Goal: Check status: Check status

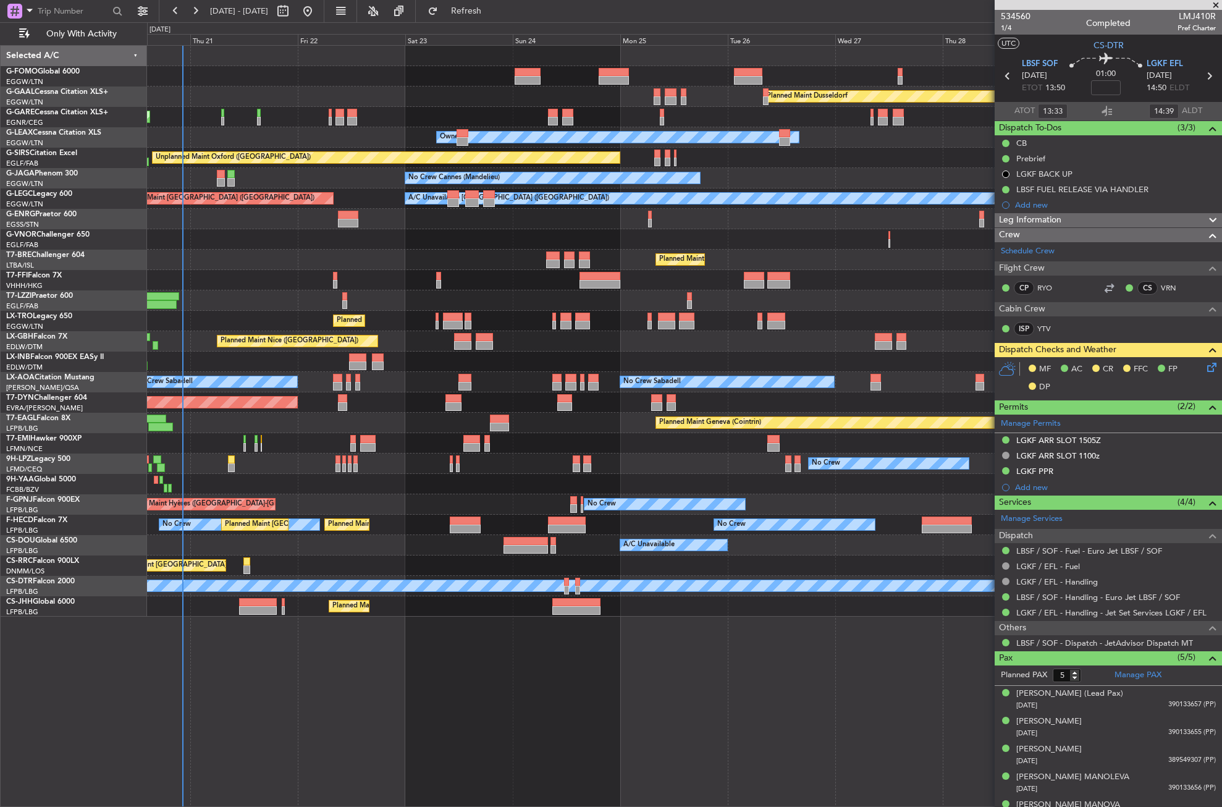
click at [431, 491] on div "Planned Maint Dusseldorf Unplanned Maint [PERSON_NAME] Owner Owner Unplanned Ma…" at bounding box center [684, 331] width 1074 height 571
click at [303, 244] on div "Planned Maint London ([GEOGRAPHIC_DATA])" at bounding box center [684, 239] width 1074 height 20
click at [303, 243] on div "Planned Maint London ([GEOGRAPHIC_DATA])" at bounding box center [684, 239] width 1074 height 20
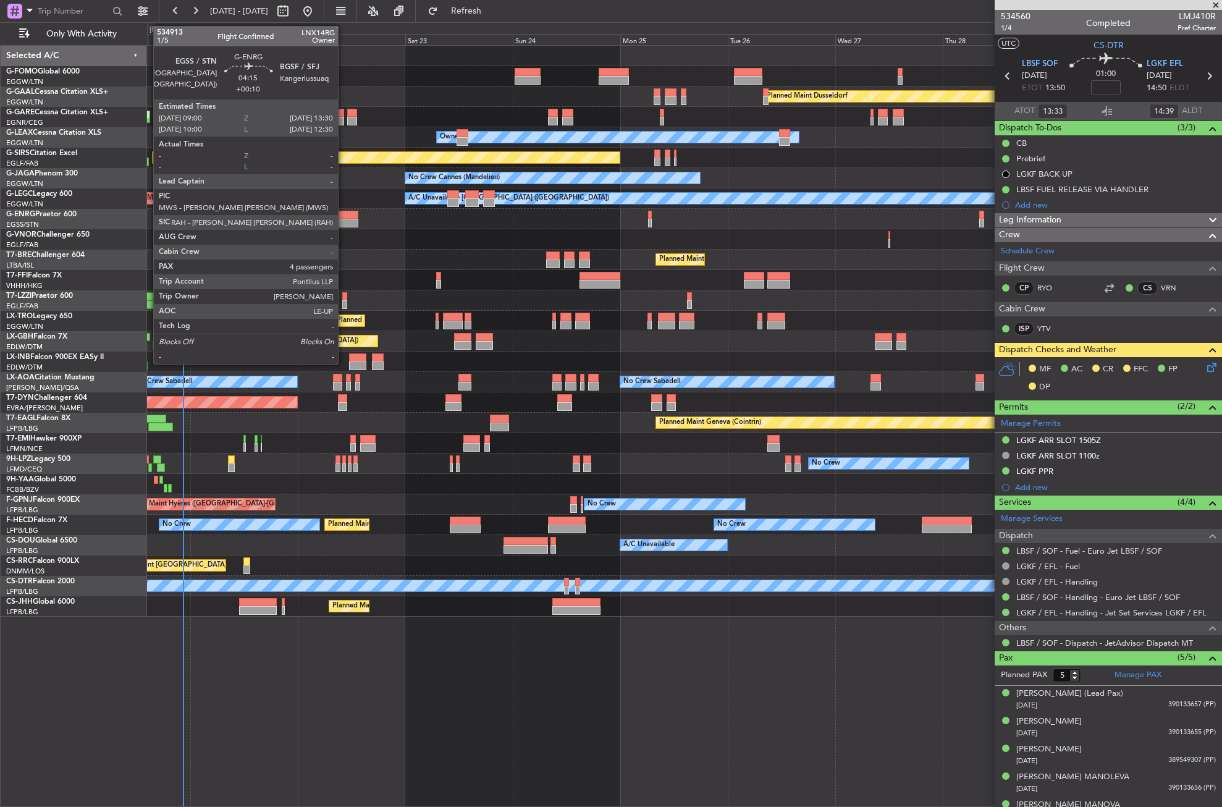
click at [343, 217] on div at bounding box center [348, 215] width 20 height 9
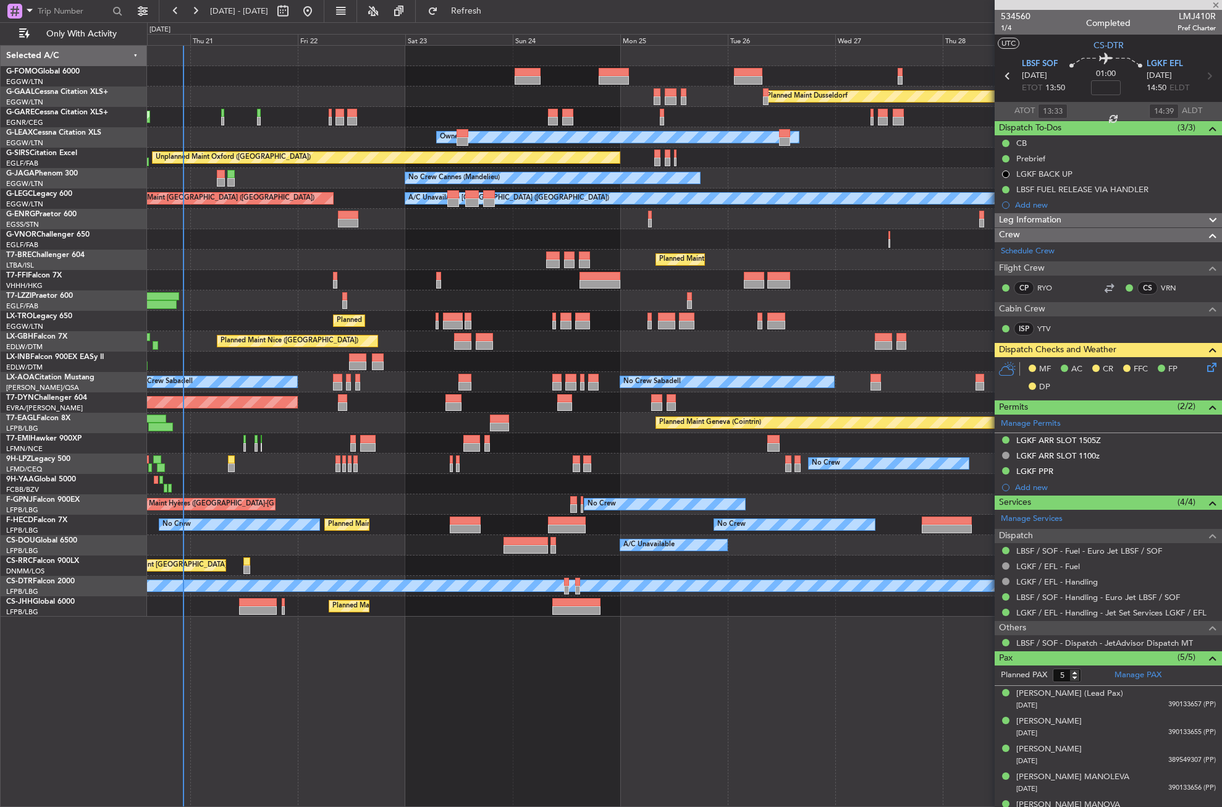
click at [283, 270] on div at bounding box center [684, 280] width 1074 height 20
type input "+00:10"
type input "4"
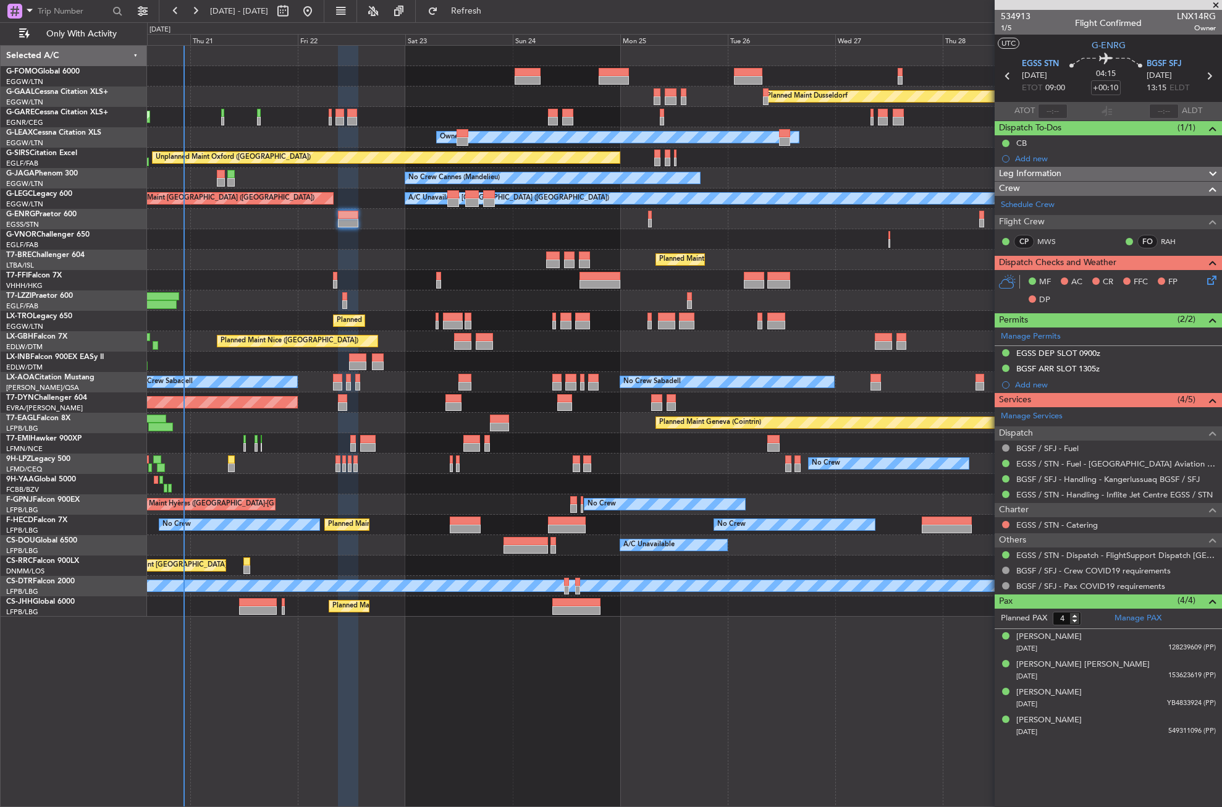
click at [237, 138] on div "Owner Owner" at bounding box center [684, 137] width 1074 height 20
click at [465, 16] on button "Refresh" at bounding box center [459, 11] width 74 height 20
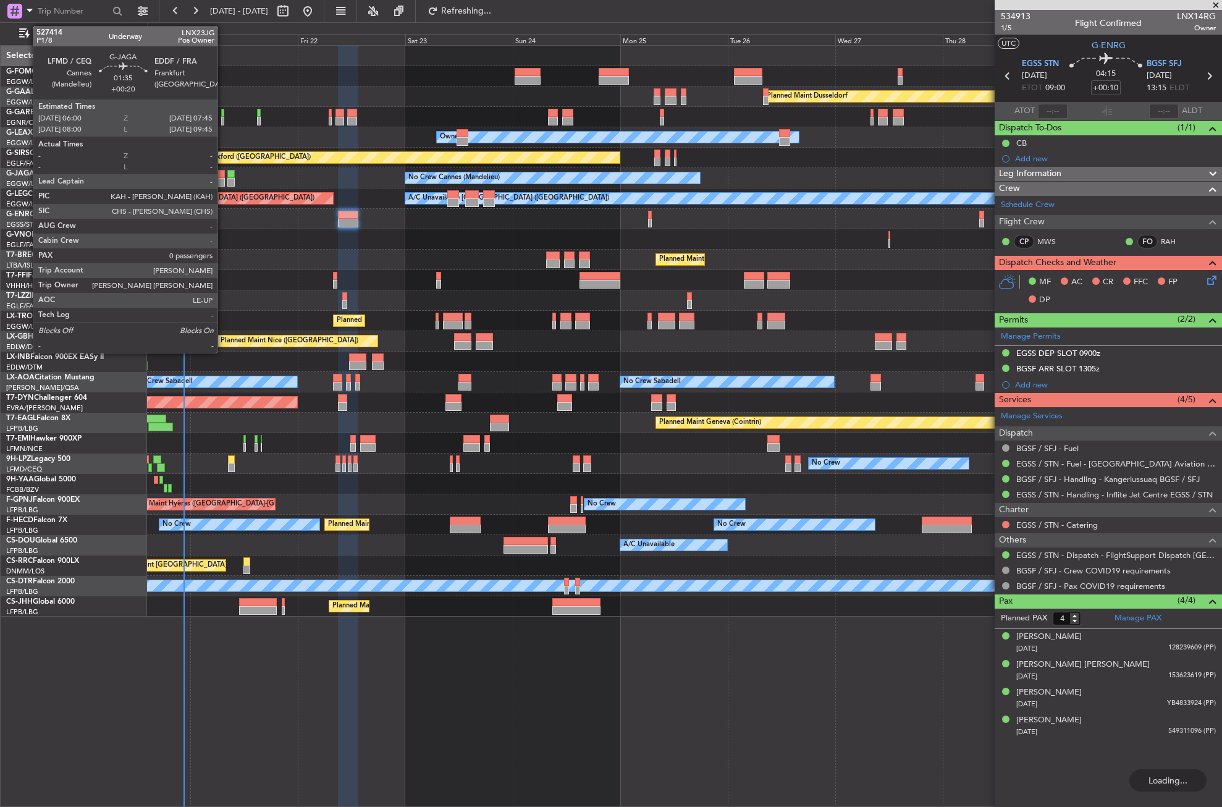
click at [223, 179] on div at bounding box center [221, 182] width 8 height 9
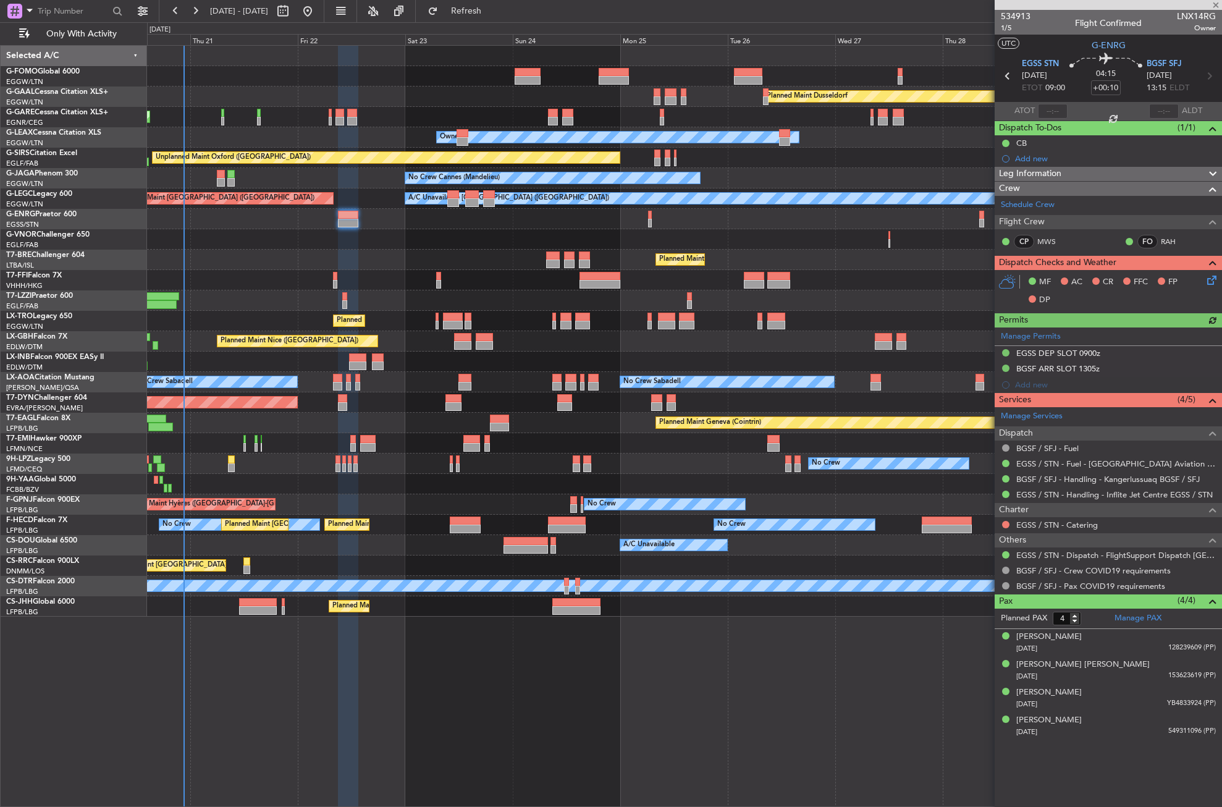
type input "+00:20"
type input "0"
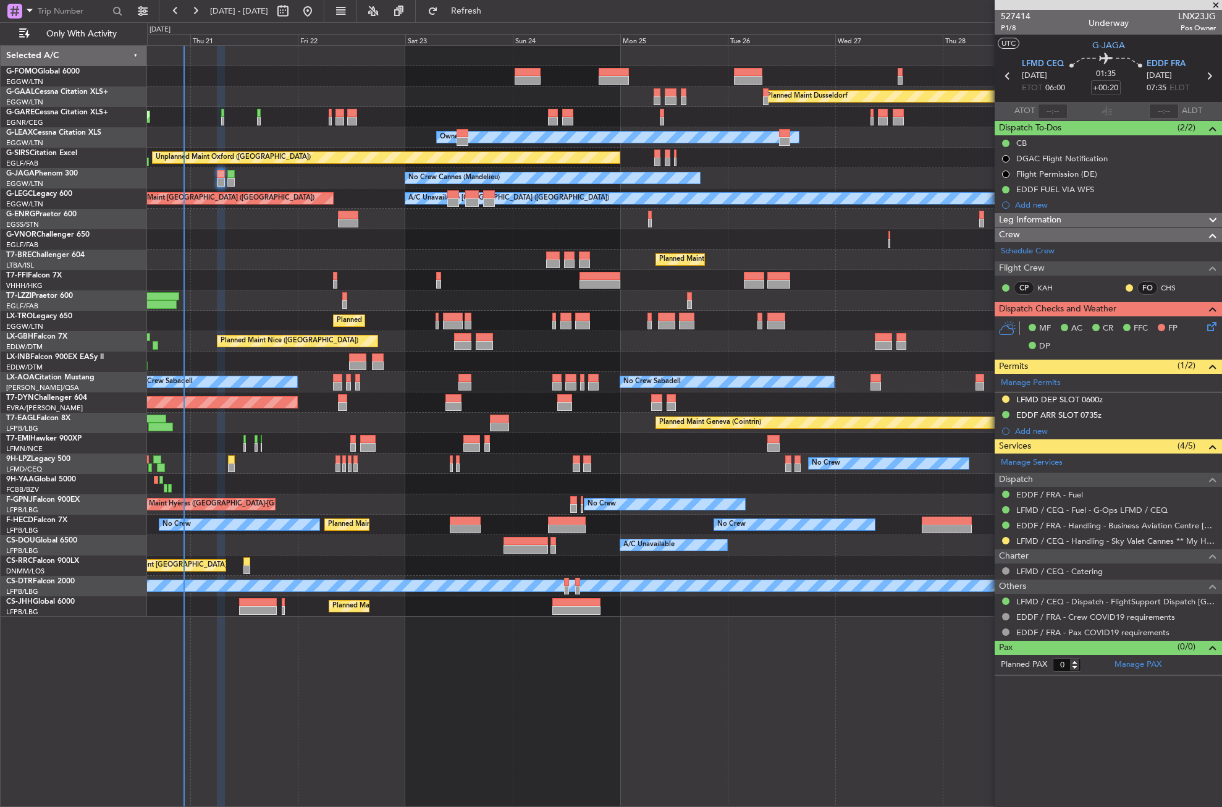
click at [257, 597] on div "Planned Maint [GEOGRAPHIC_DATA] ([GEOGRAPHIC_DATA])" at bounding box center [684, 606] width 1074 height 20
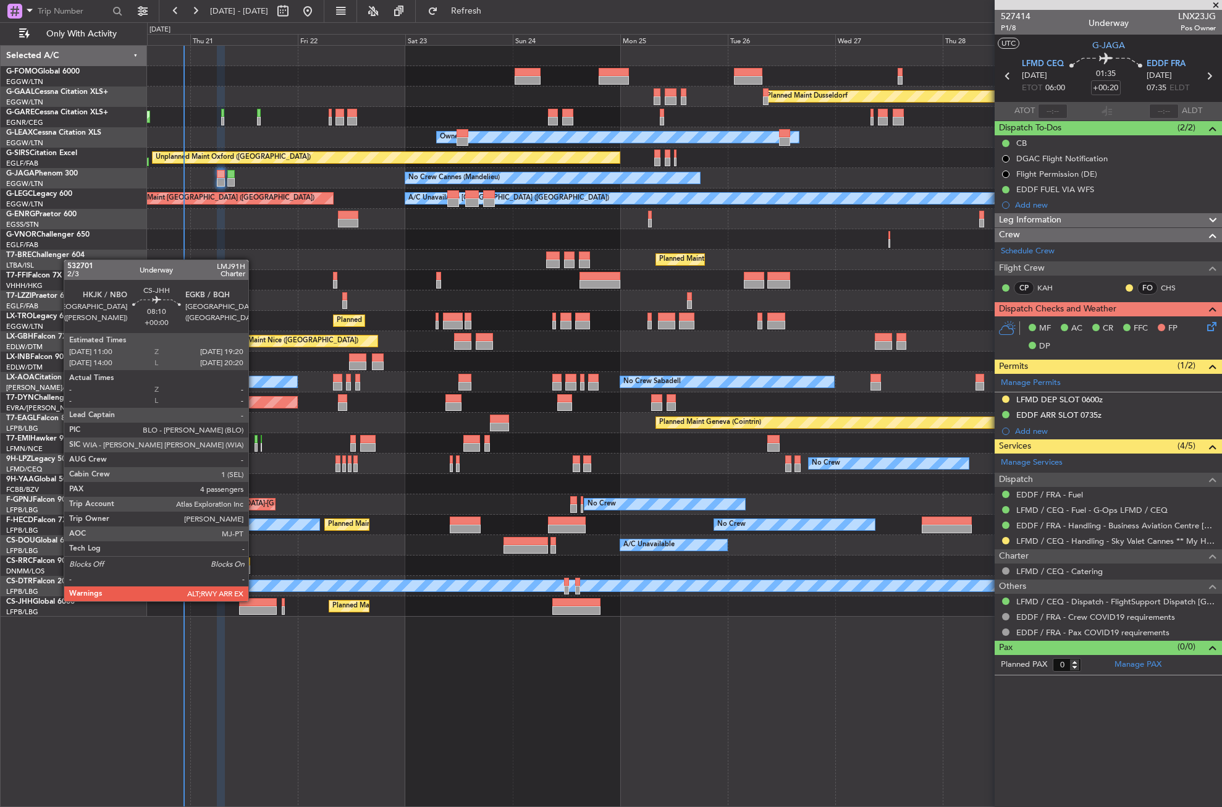
click at [254, 600] on div at bounding box center [258, 602] width 38 height 9
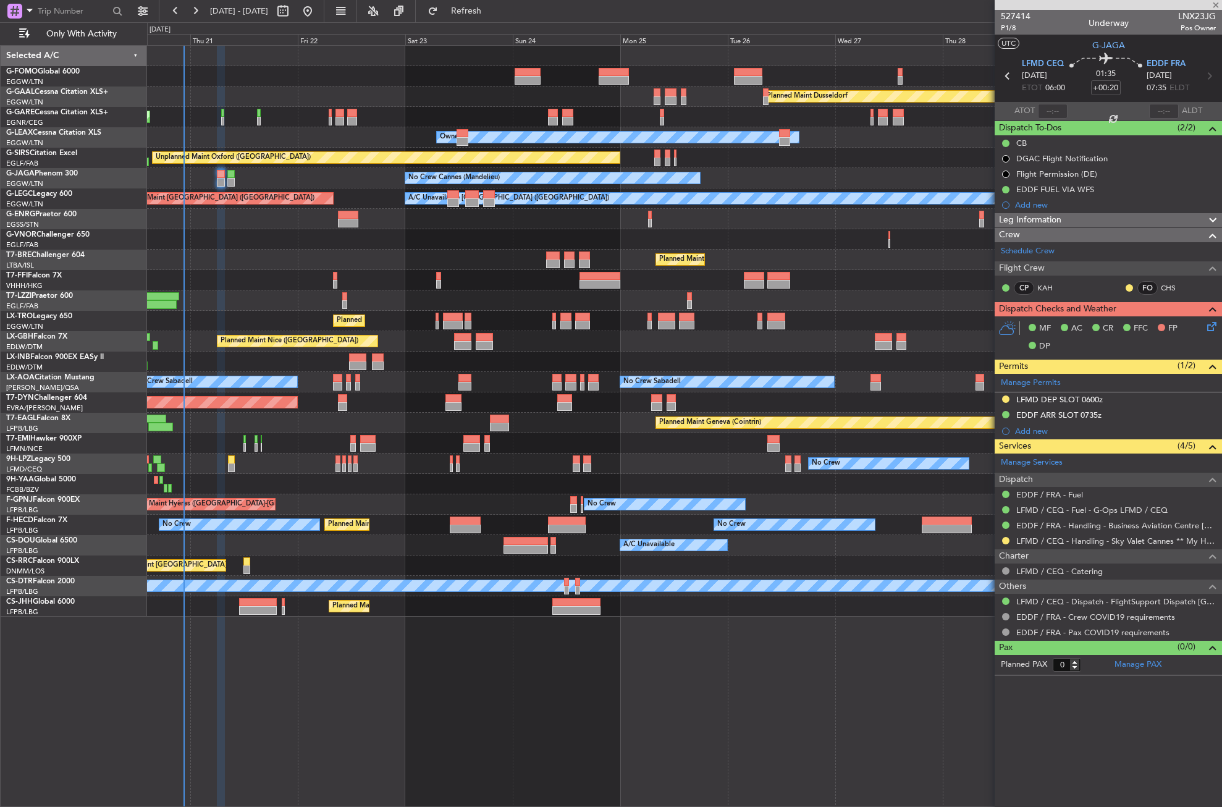
type input "4"
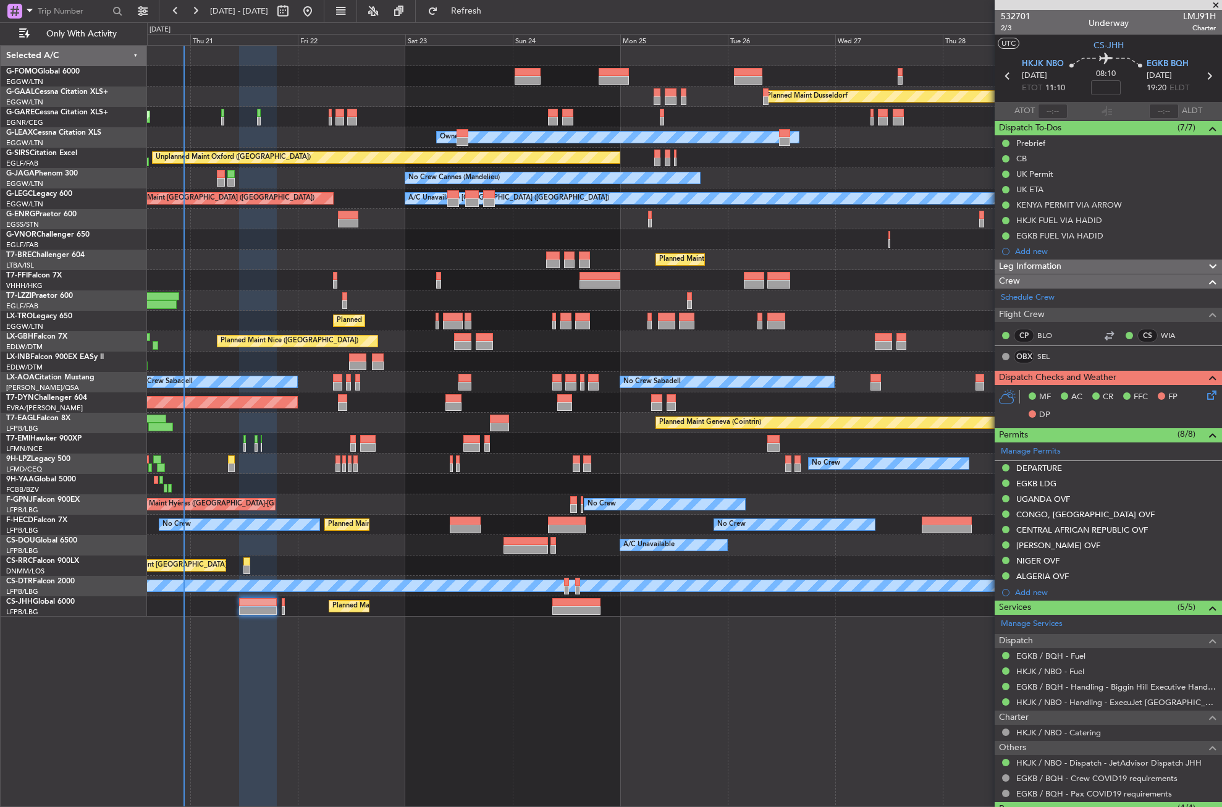
click at [327, 712] on div "Planned Maint Dusseldorf Unplanned Maint [PERSON_NAME] Owner Owner Unplanned Ma…" at bounding box center [684, 426] width 1075 height 762
